Goal: Navigation & Orientation: Find specific page/section

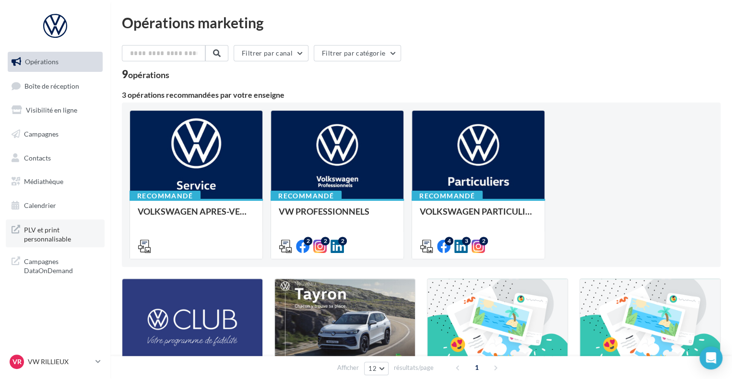
click at [52, 235] on span "PLV et print personnalisable" at bounding box center [61, 233] width 75 height 21
click at [53, 182] on span "Médiathèque" at bounding box center [43, 181] width 39 height 8
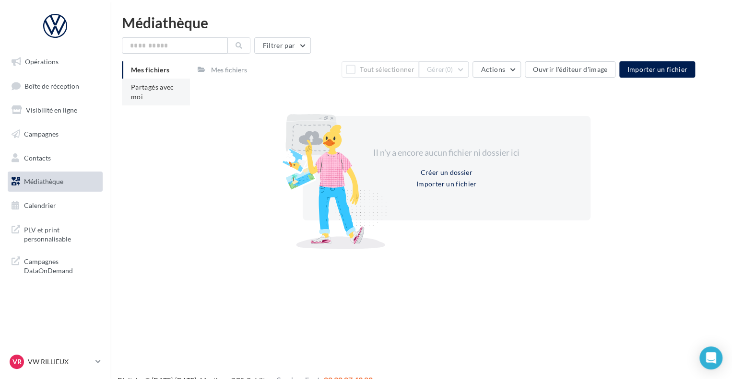
click at [159, 88] on span "Partagés avec moi" at bounding box center [152, 92] width 43 height 18
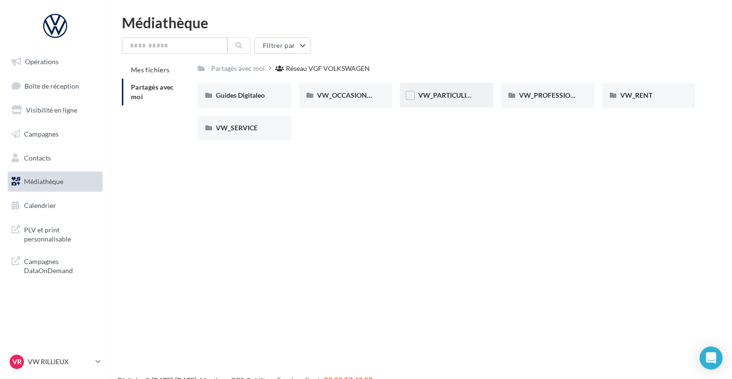
click at [471, 101] on div "VW_PARTICULIERS" at bounding box center [445, 95] width 93 height 25
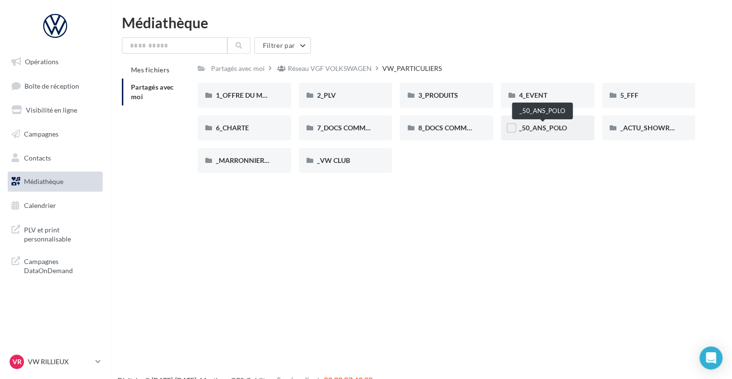
click at [558, 126] on span "_50_ANS_POLO" at bounding box center [543, 128] width 48 height 8
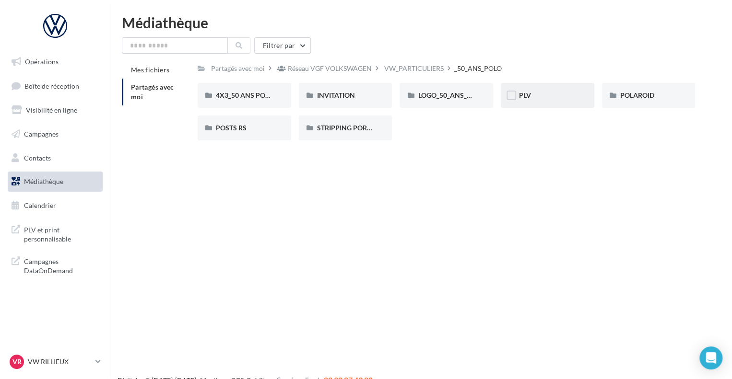
click at [544, 99] on div "PLV" at bounding box center [547, 96] width 57 height 10
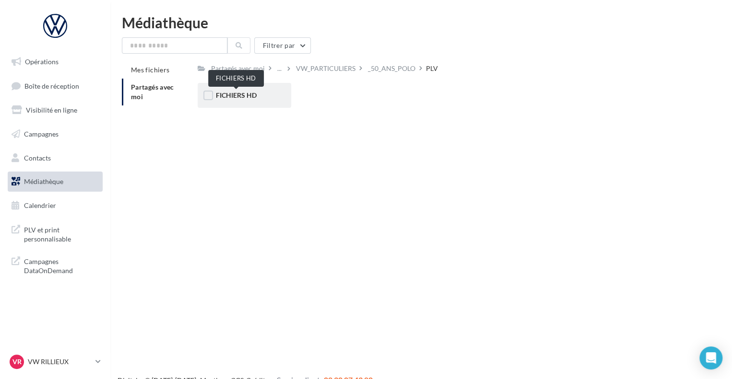
click at [250, 93] on span "FICHIERS HD" at bounding box center [236, 95] width 41 height 8
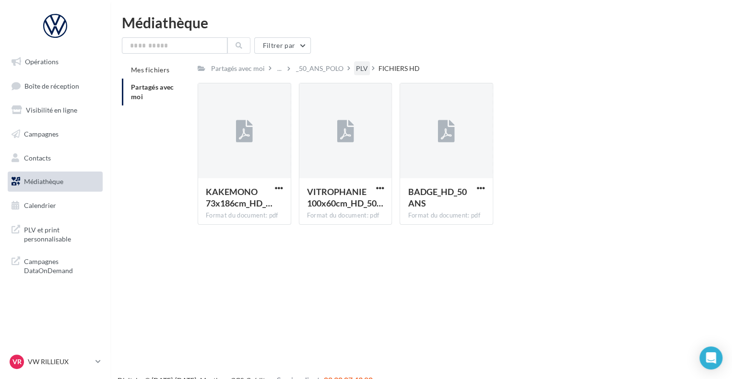
click at [358, 67] on div "PLV" at bounding box center [362, 69] width 12 height 10
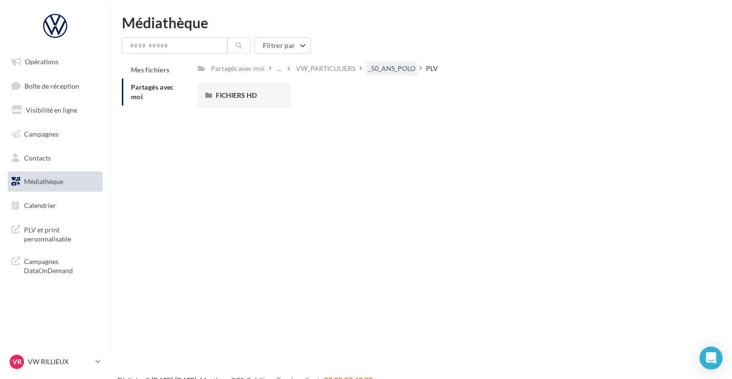
click at [387, 68] on div "_50_ANS_POLO" at bounding box center [391, 69] width 47 height 10
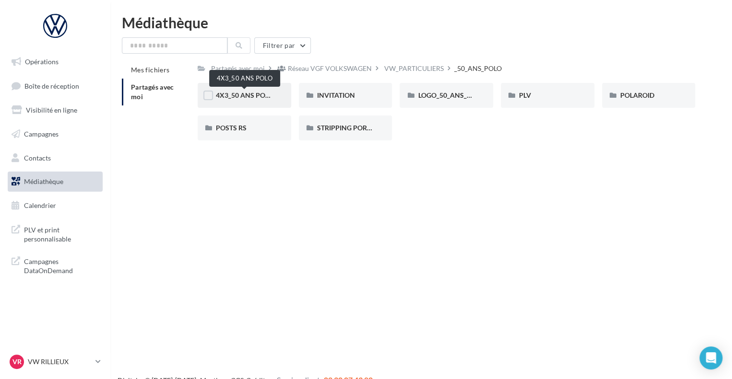
click at [253, 95] on span "4X3_50 ANS POLO" at bounding box center [245, 95] width 58 height 8
